Goal: Manage account settings

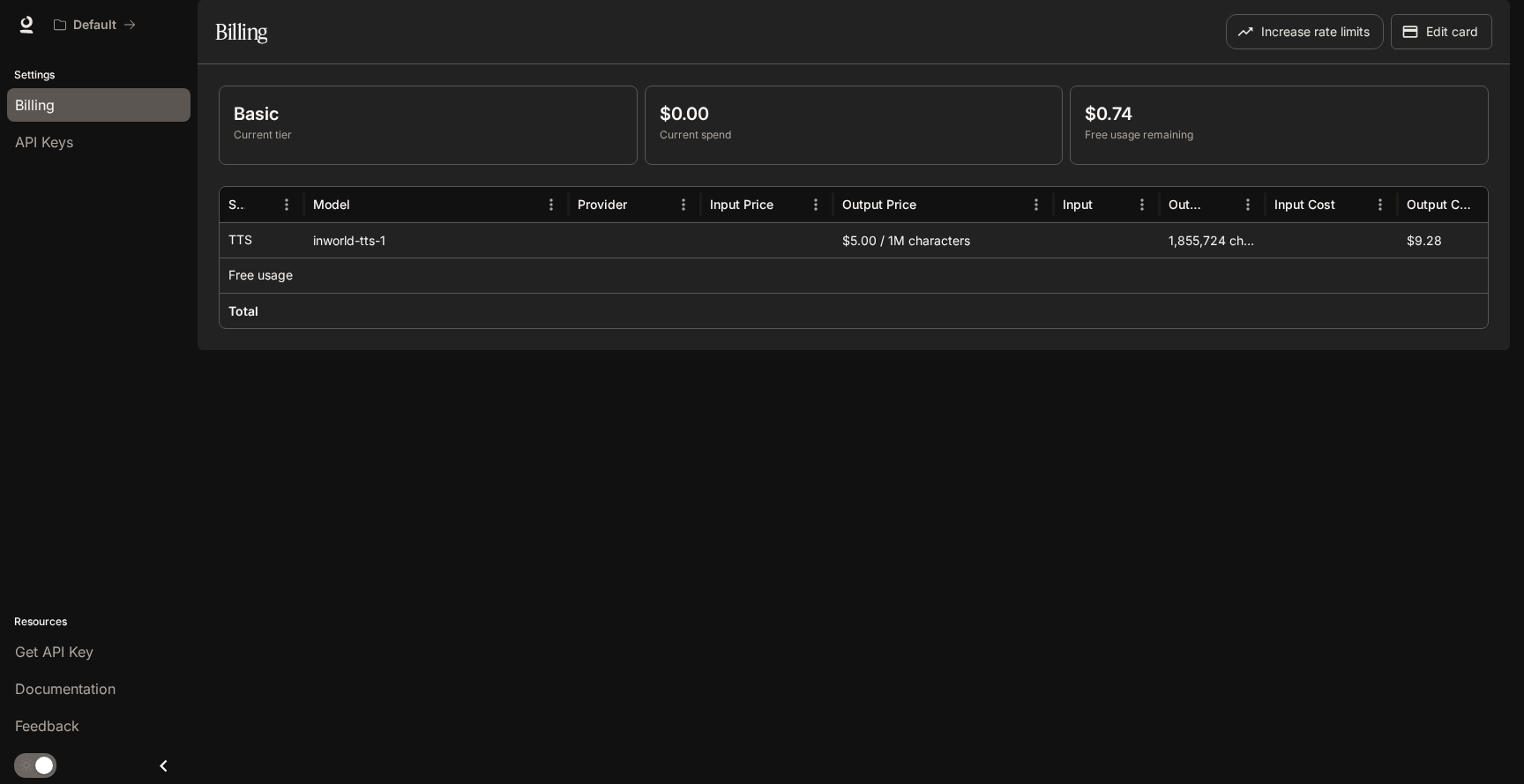
click at [1486, 28] on img "button" at bounding box center [1485, 25] width 25 height 25
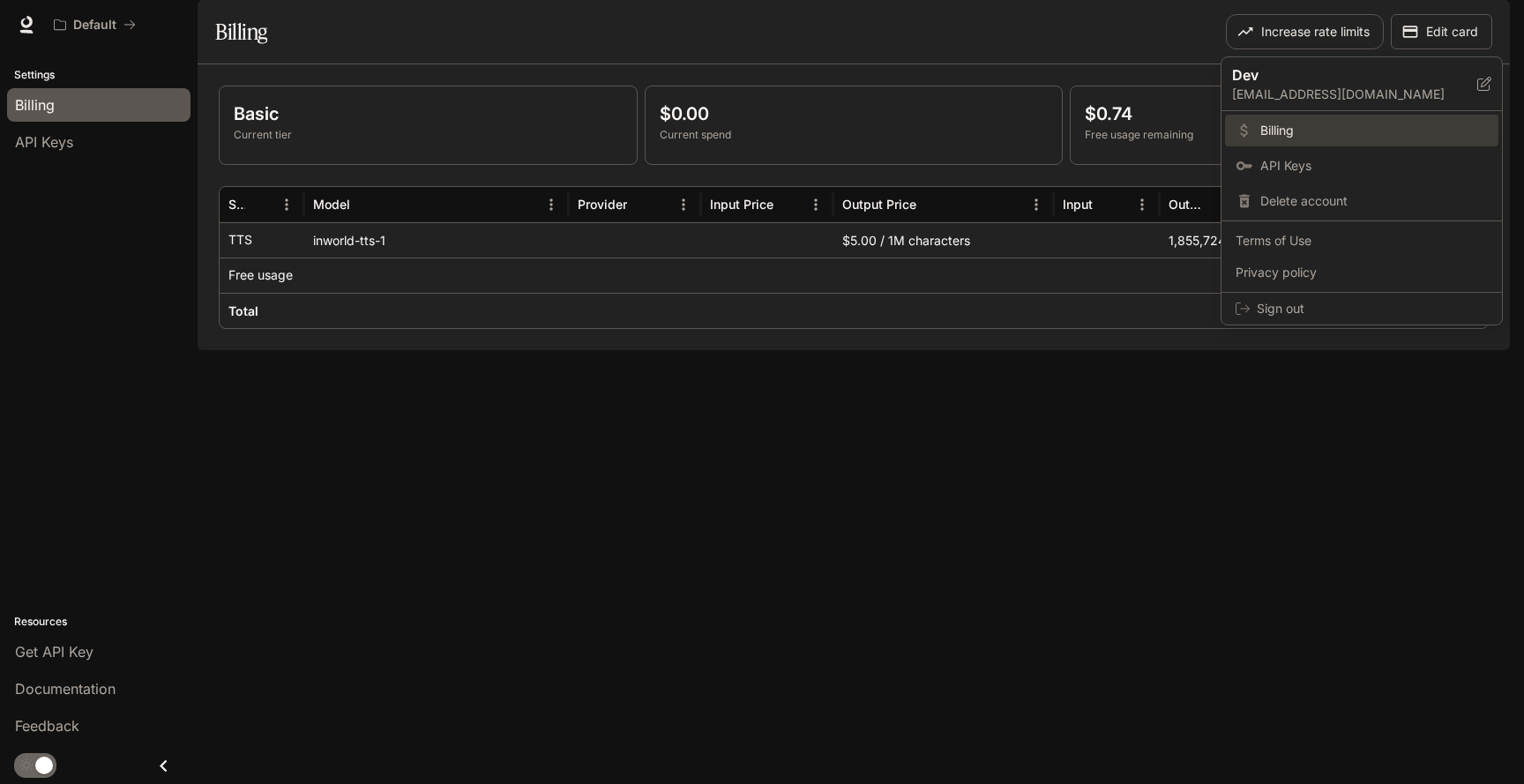
click at [1286, 127] on span "Billing" at bounding box center [1374, 130] width 227 height 18
